Goal: Task Accomplishment & Management: Manage account settings

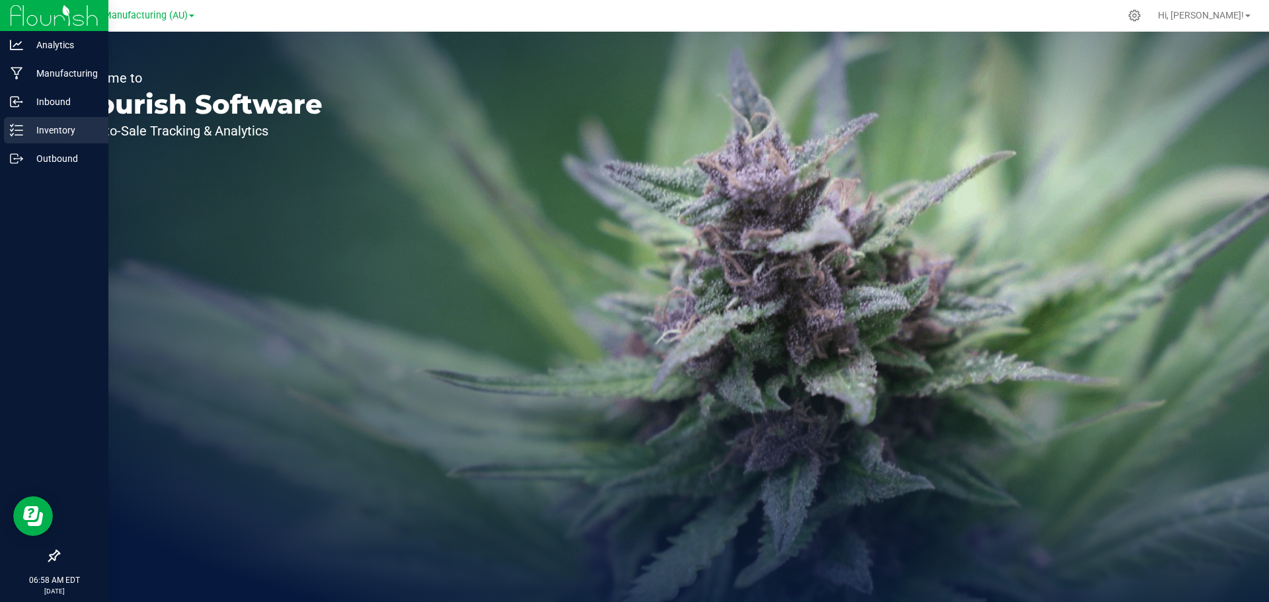
click at [39, 123] on p "Inventory" at bounding box center [62, 130] width 79 height 16
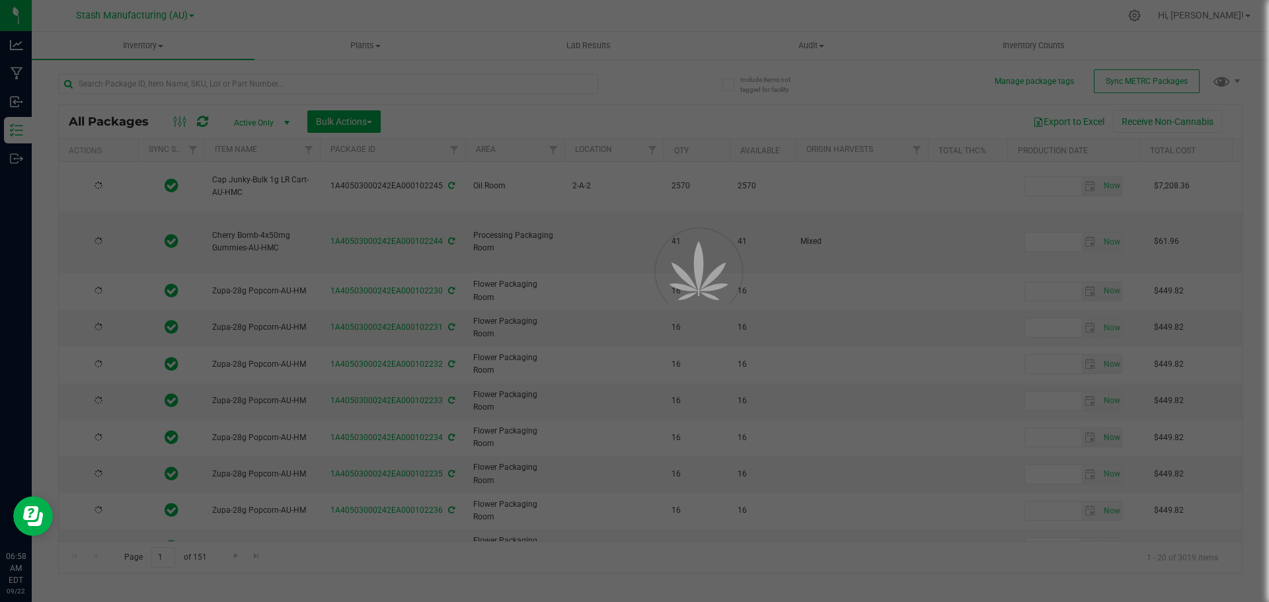
type input "[DATE]"
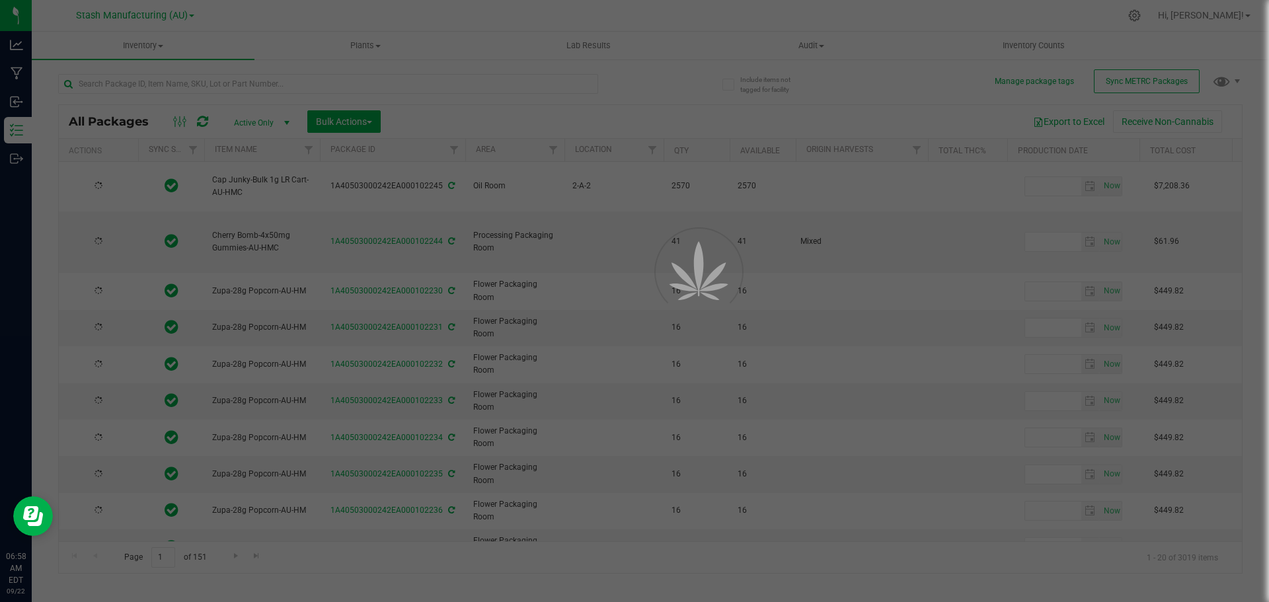
type input "[DATE]"
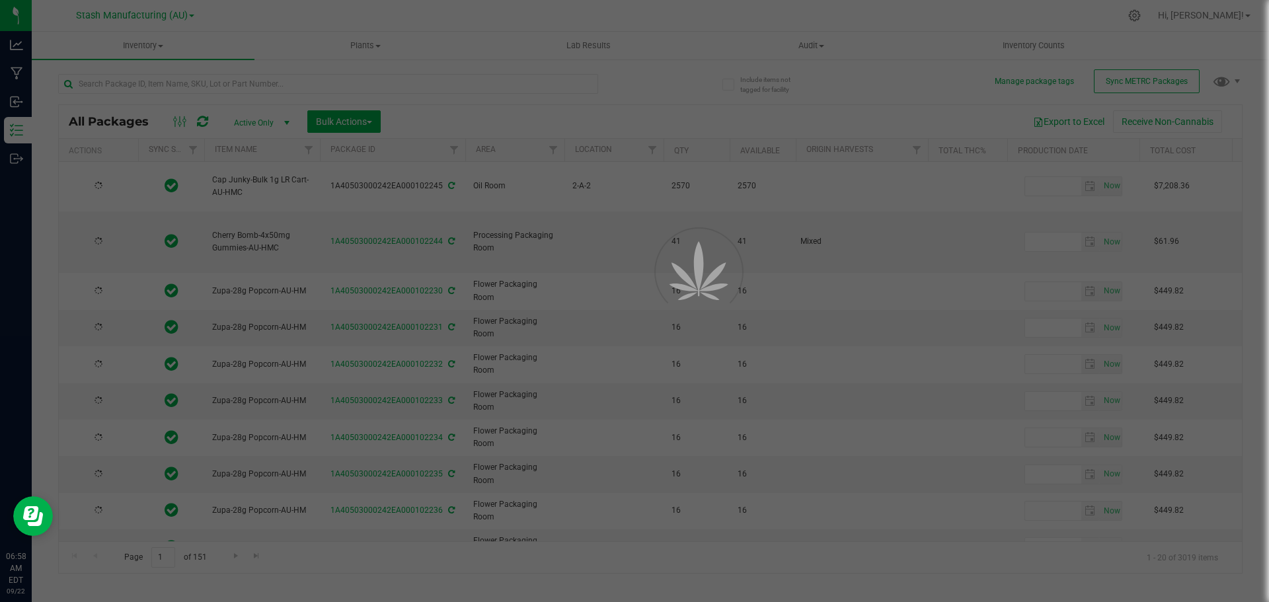
type input "[DATE]"
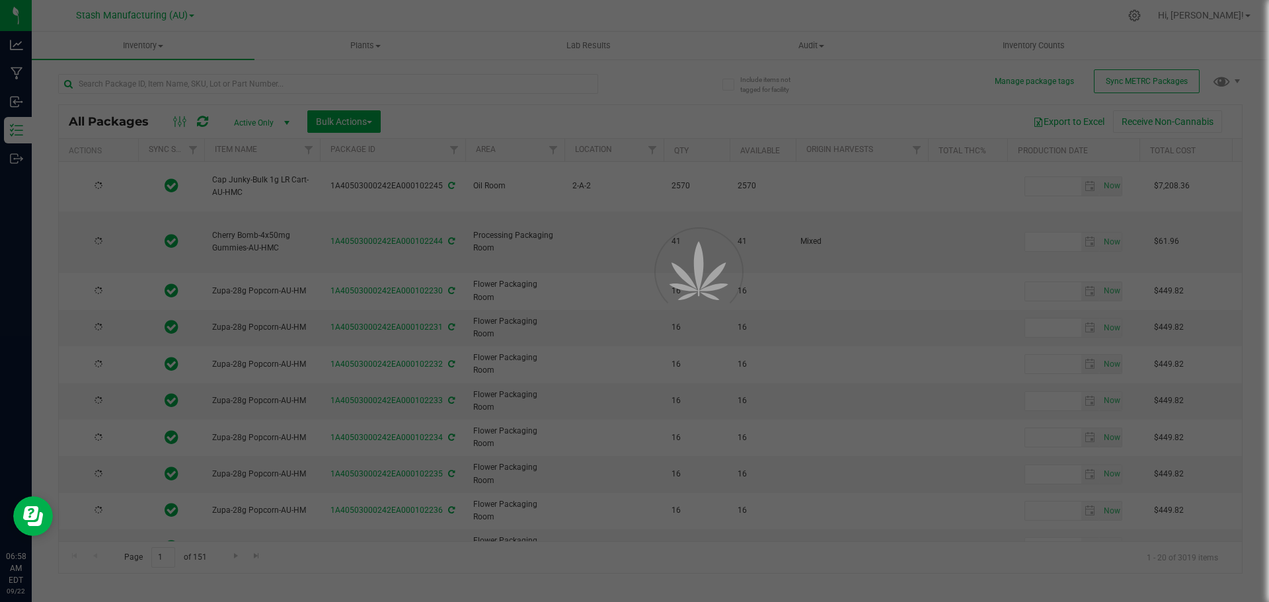
type input "[DATE]"
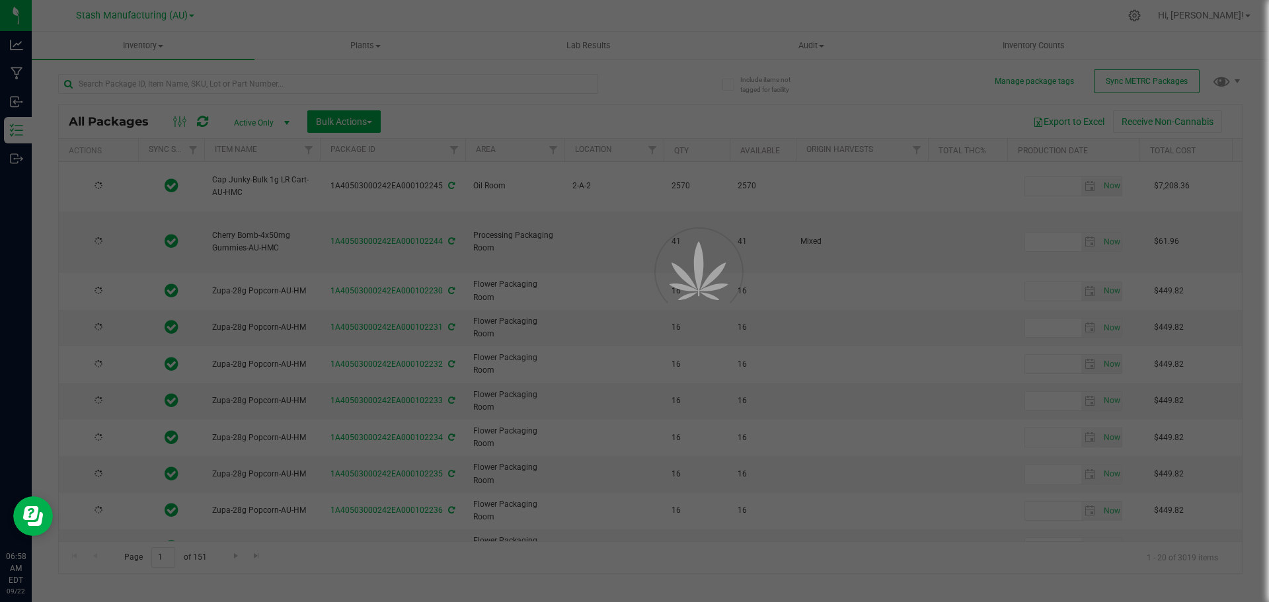
type input "[DATE]"
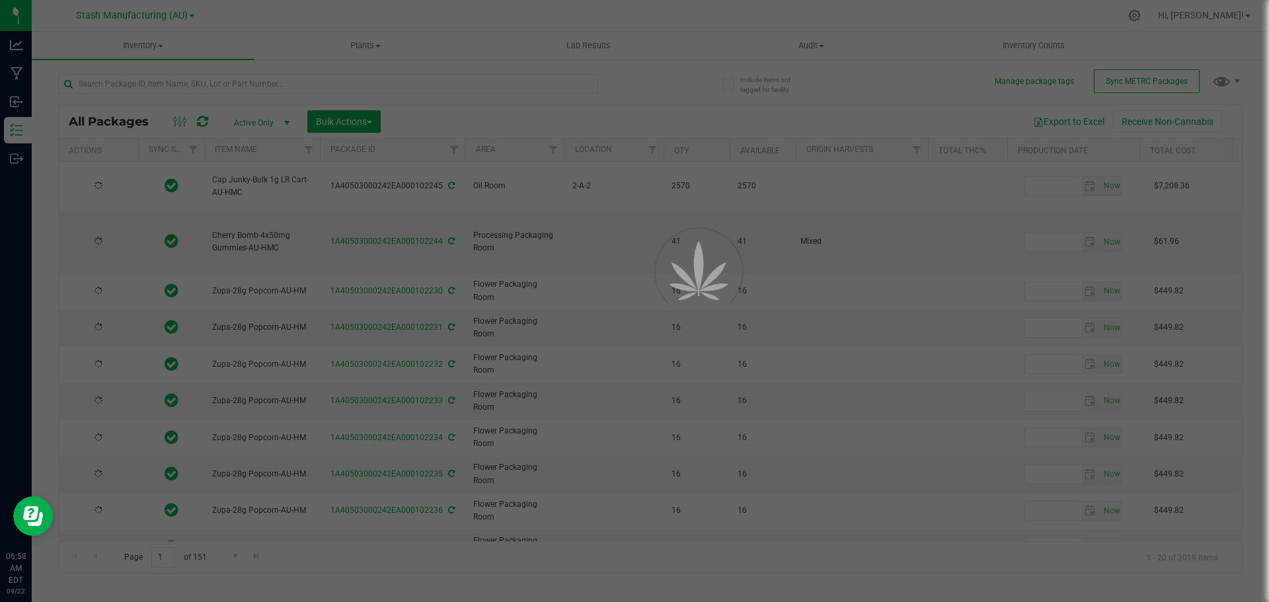
type input "[DATE]"
